Goal: Task Accomplishment & Management: Use online tool/utility

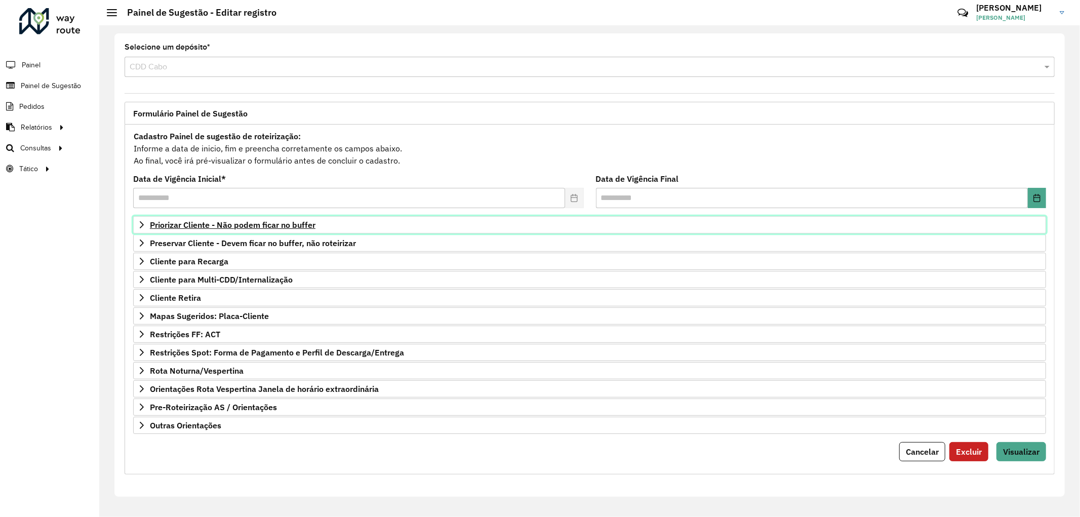
click at [188, 228] on span "Priorizar Cliente - Não podem ficar no buffer" at bounding box center [233, 225] width 166 height 8
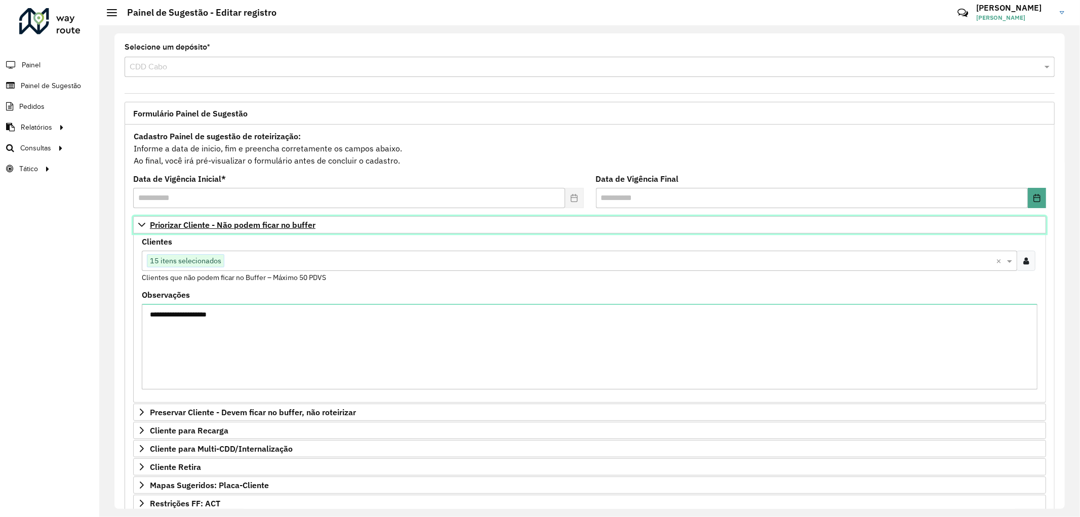
click at [188, 228] on span "Priorizar Cliente - Não podem ficar no buffer" at bounding box center [233, 225] width 166 height 8
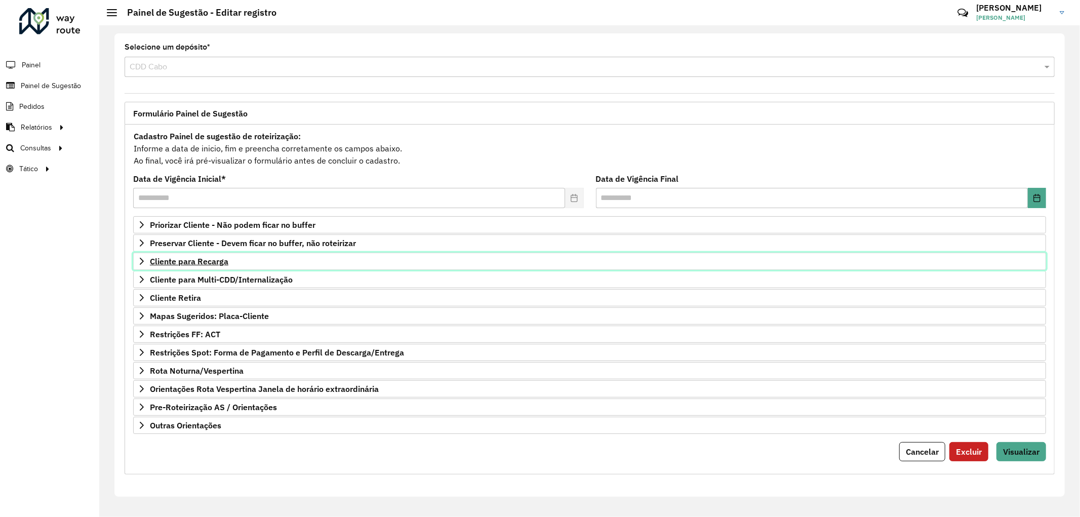
click at [179, 262] on span "Cliente para Recarga" at bounding box center [189, 261] width 78 height 8
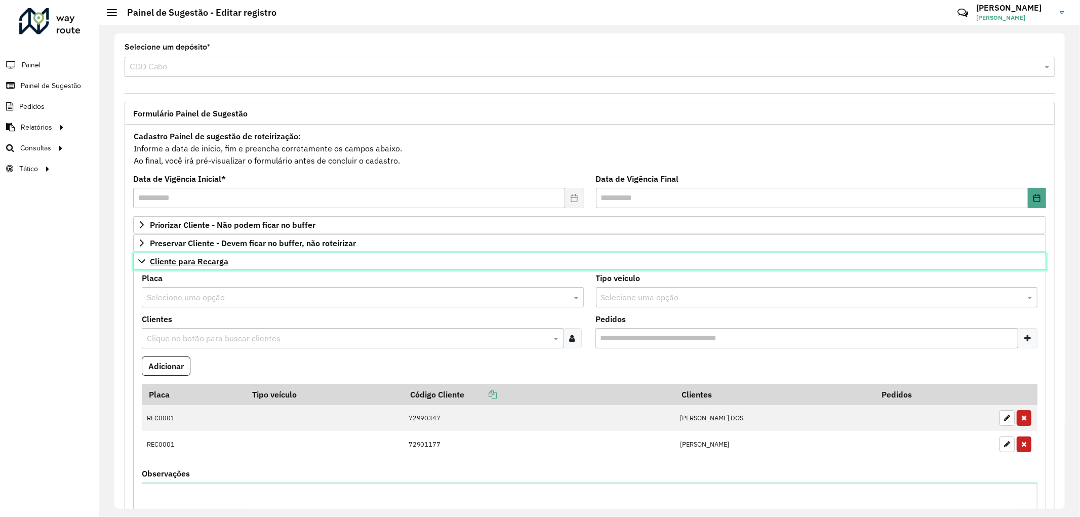
click at [179, 262] on span "Cliente para Recarga" at bounding box center [189, 261] width 78 height 8
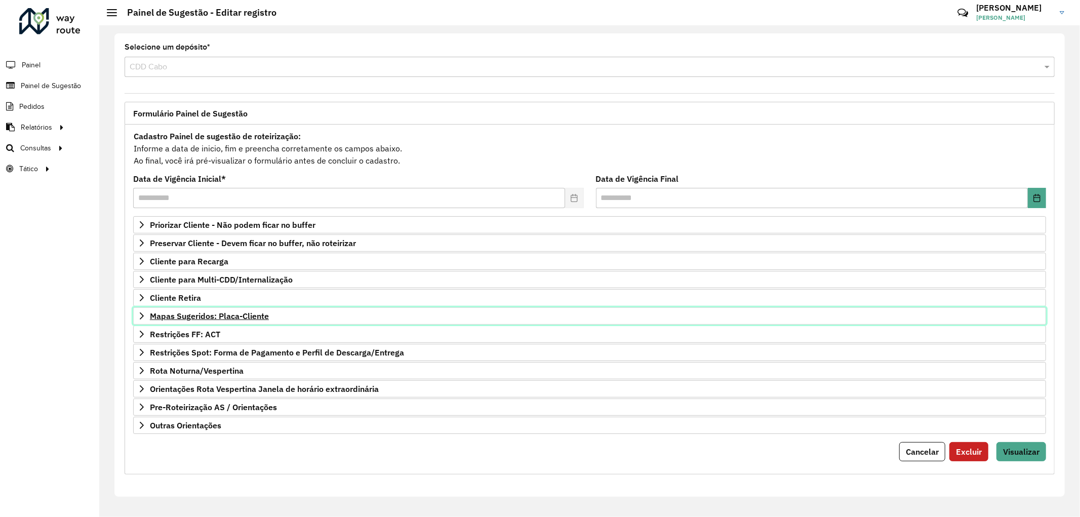
click at [217, 322] on link "Mapas Sugeridos: Placa-Cliente" at bounding box center [589, 315] width 913 height 17
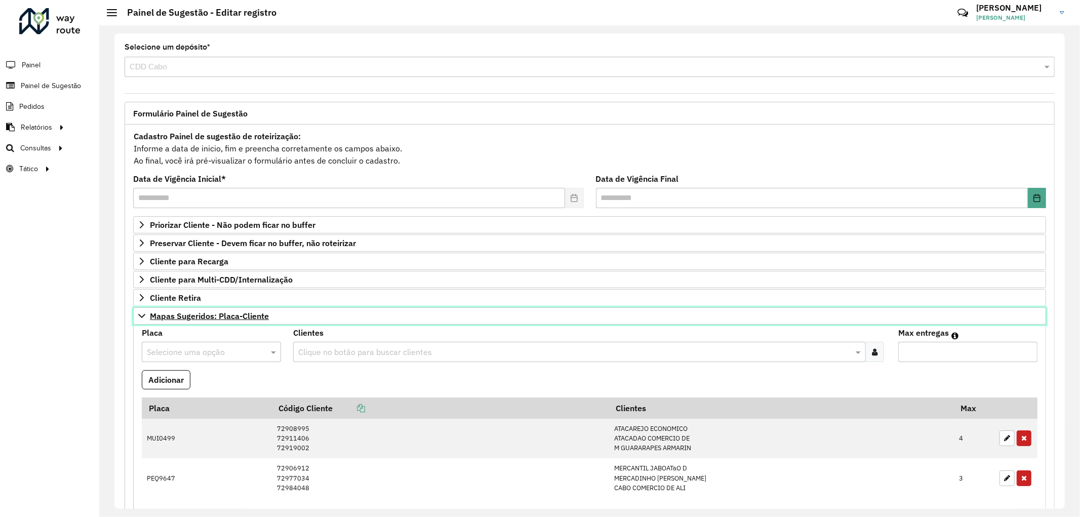
click at [223, 319] on span "Mapas Sugeridos: Placa-Cliente" at bounding box center [209, 316] width 119 height 8
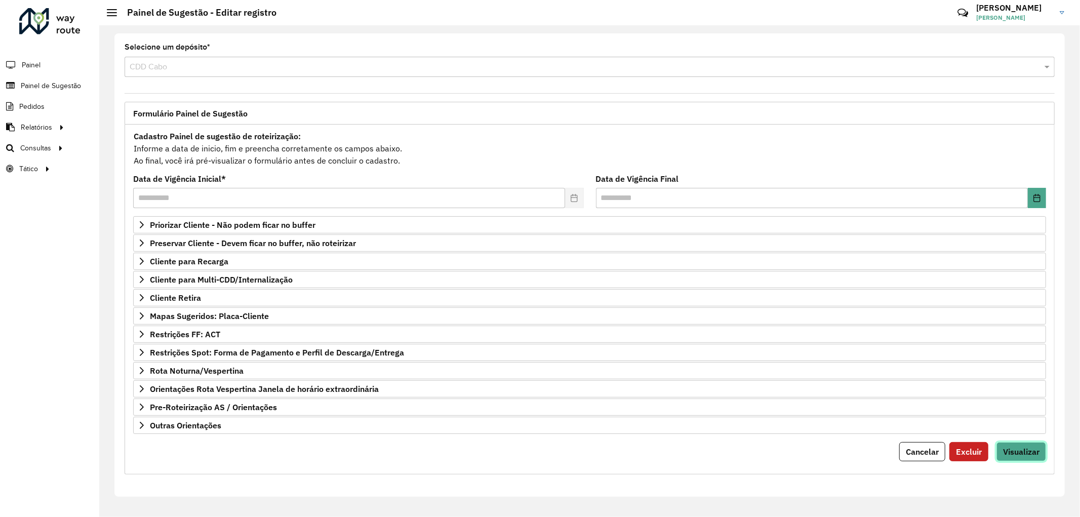
click at [1014, 454] on span "Visualizar" at bounding box center [1021, 451] width 36 height 10
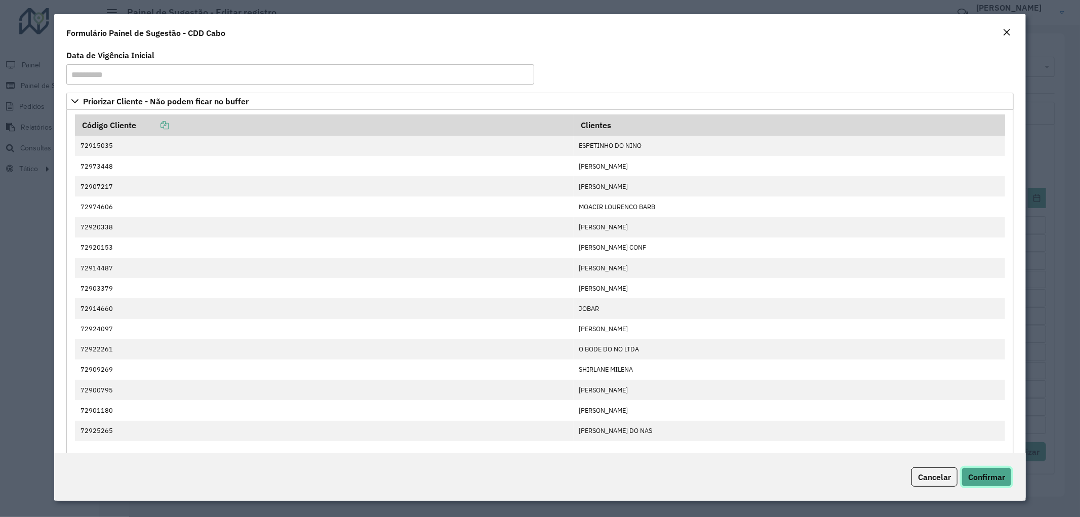
click at [987, 473] on span "Confirmar" at bounding box center [986, 477] width 37 height 10
